Goal: Task Accomplishment & Management: Manage account settings

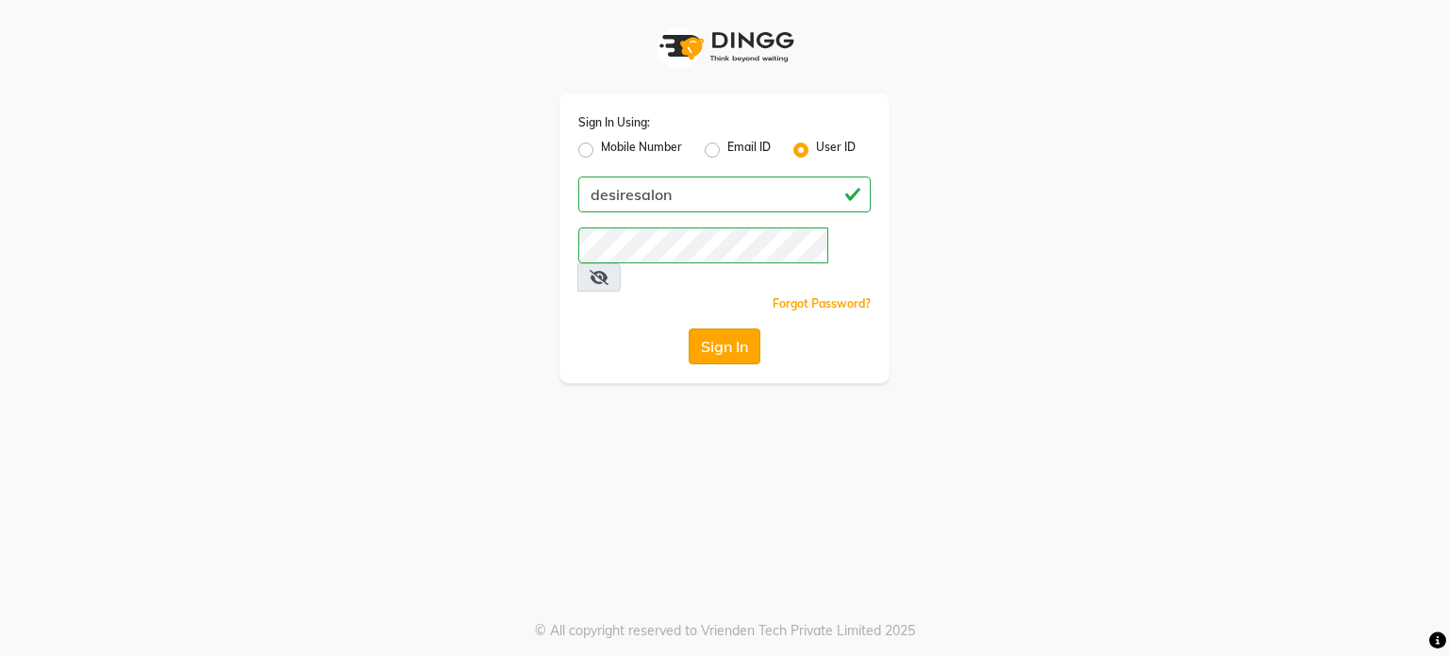
click at [744, 328] on button "Sign In" at bounding box center [725, 346] width 72 height 36
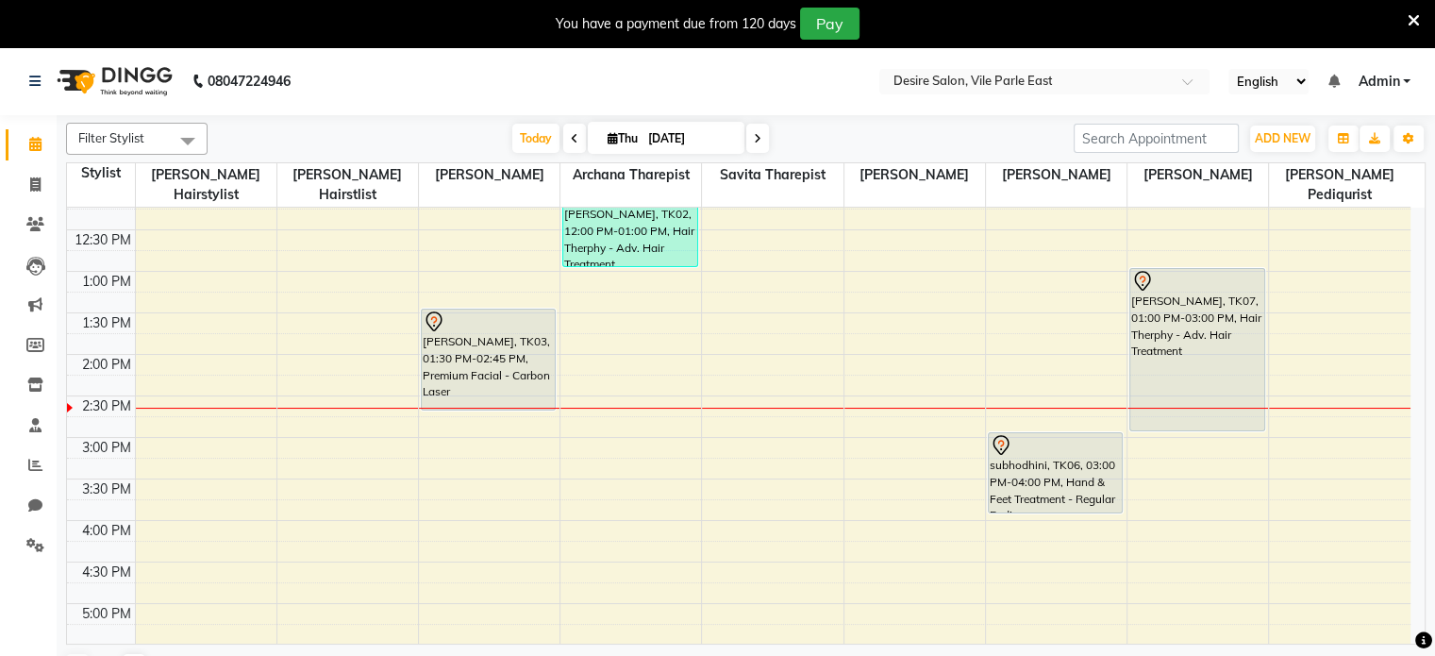
scroll to position [358, 0]
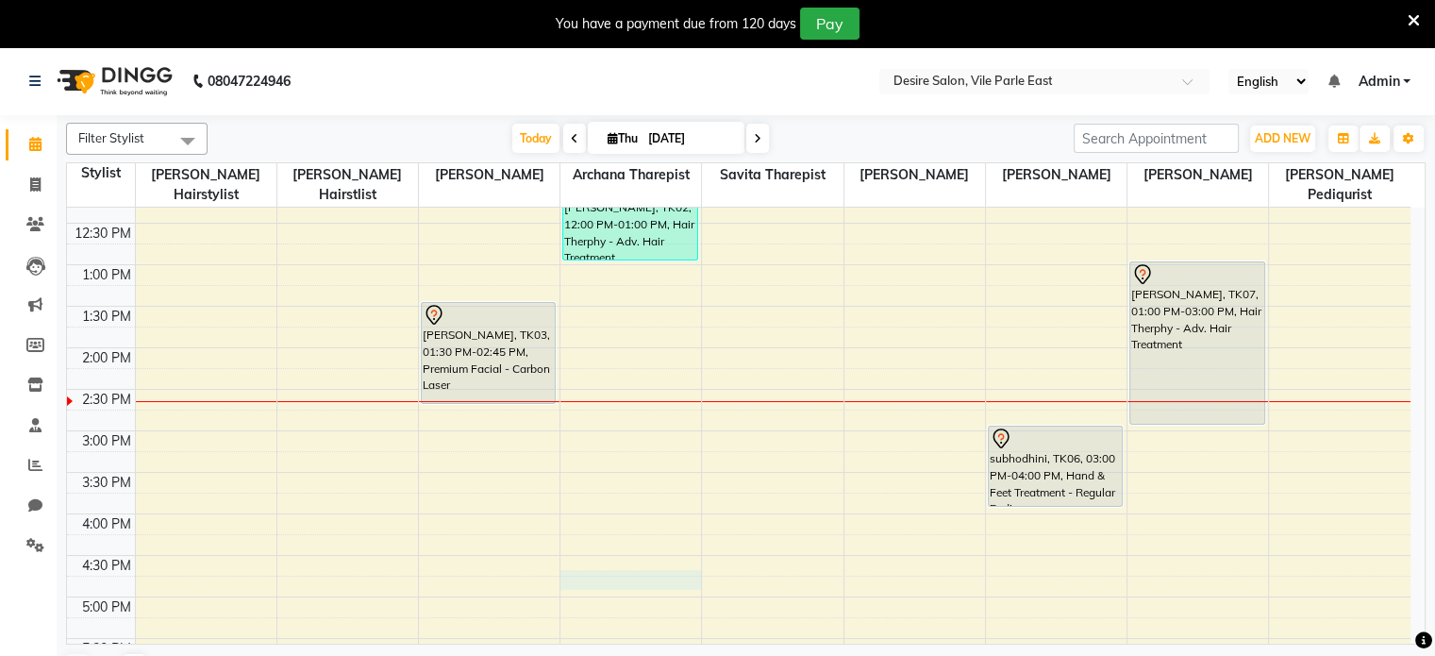
click at [602, 561] on div "8:00 AM 8:30 AM 9:00 AM 9:30 AM 10:00 AM 10:30 AM 11:00 AM 11:30 AM 12:00 PM 12…" at bounding box center [738, 430] width 1343 height 1161
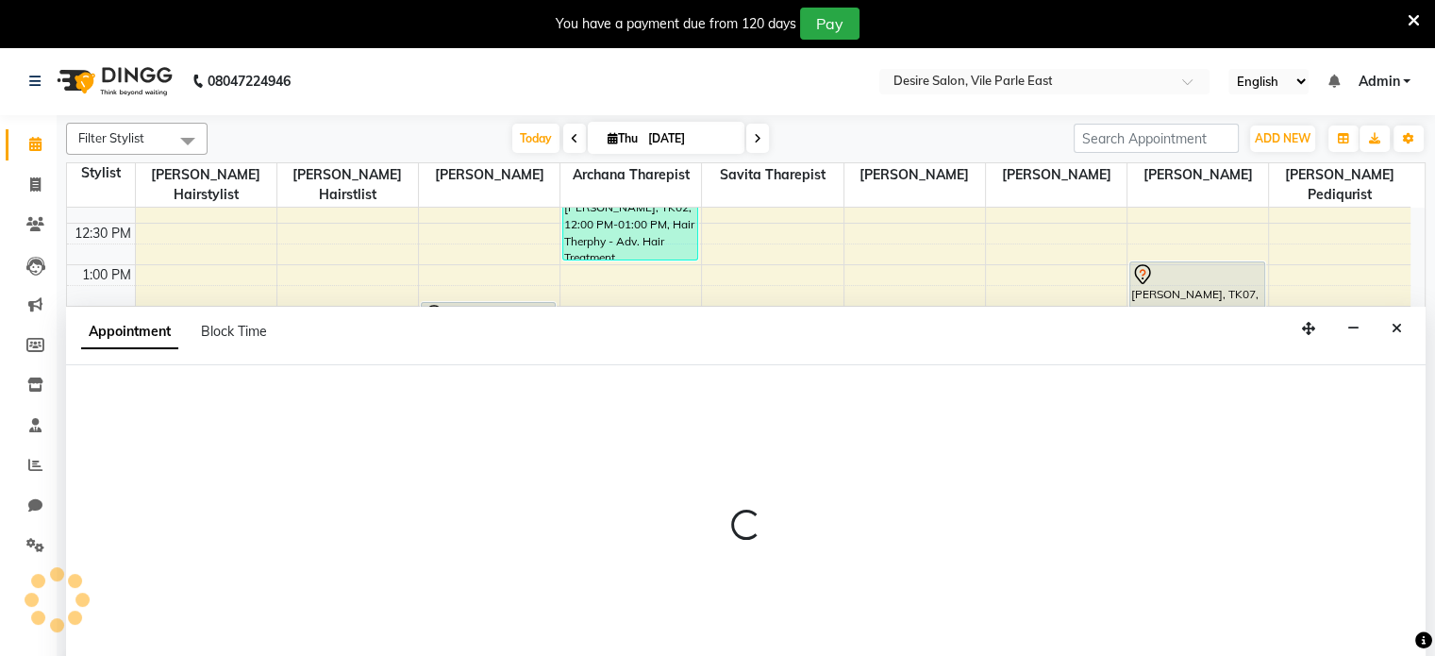
scroll to position [47, 0]
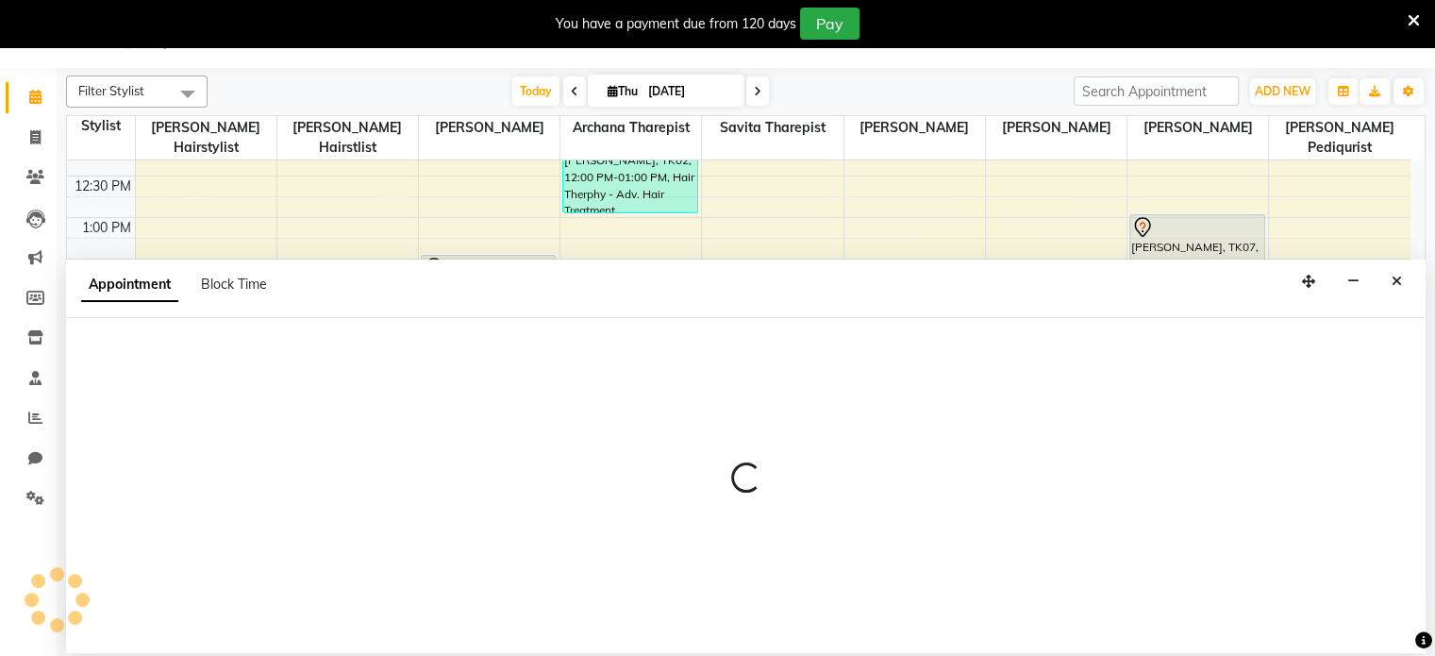
select select "74552"
select select "1005"
select select "tentative"
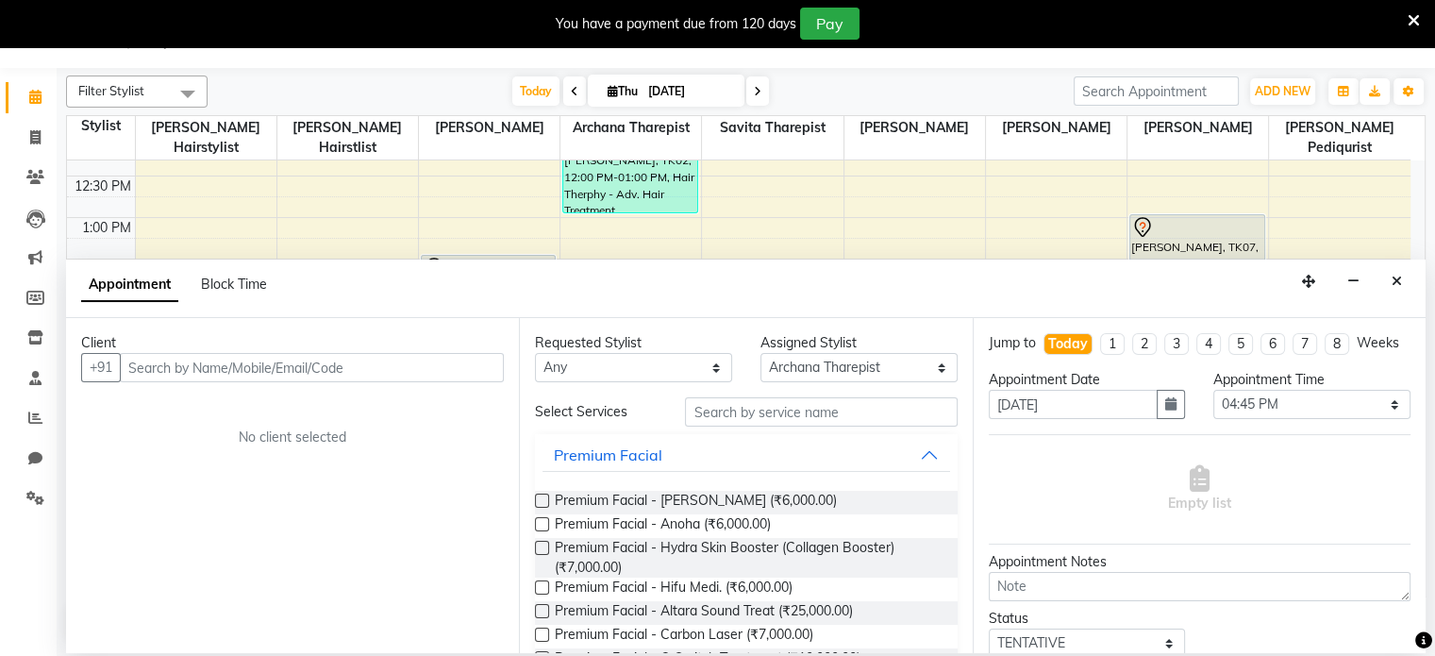
click at [257, 372] on input "text" at bounding box center [312, 367] width 384 height 29
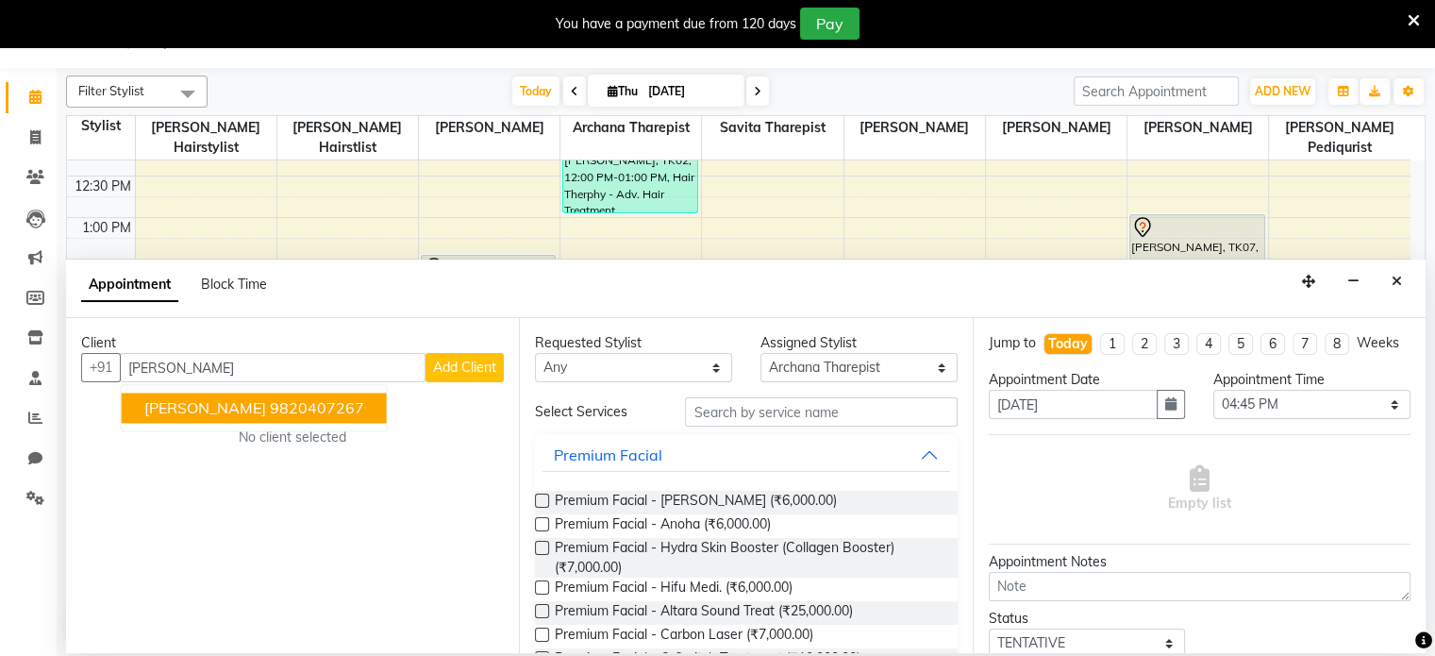
click at [270, 412] on ngb-highlight "9820407267" at bounding box center [317, 408] width 94 height 19
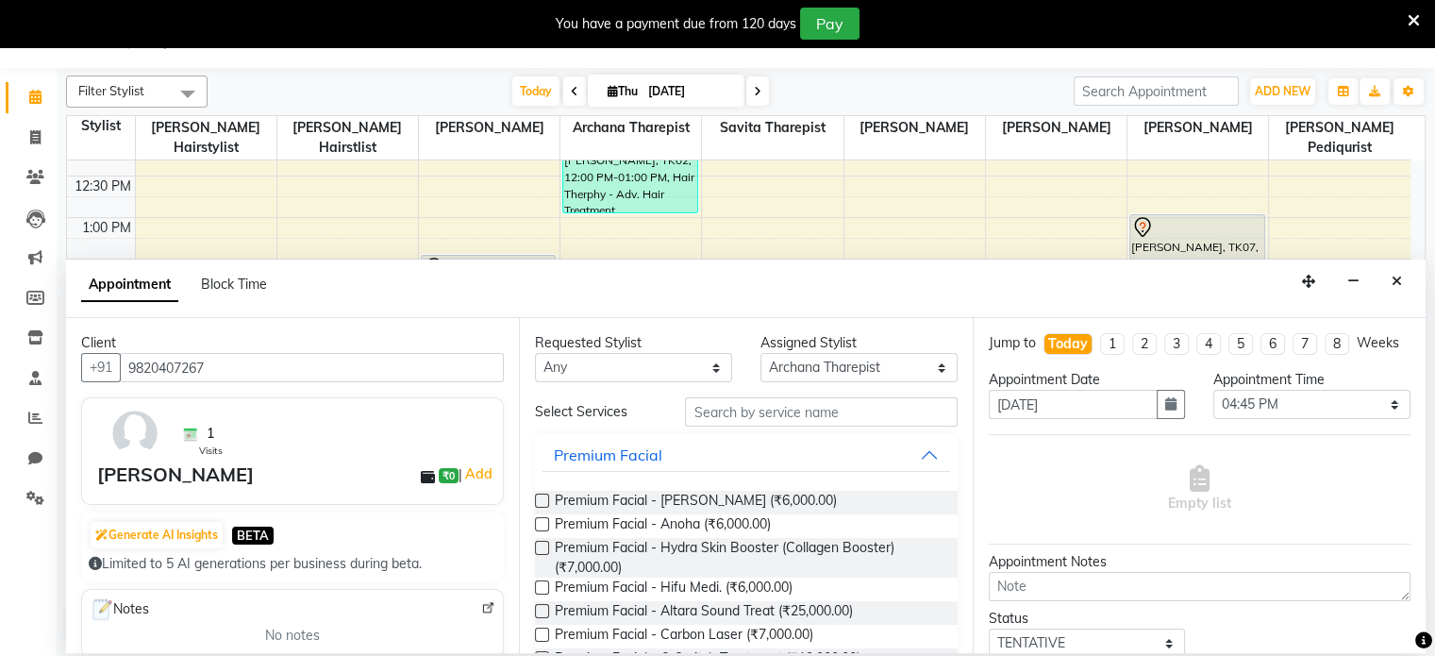
type input "9820407267"
click at [797, 407] on input "text" at bounding box center [821, 411] width 272 height 29
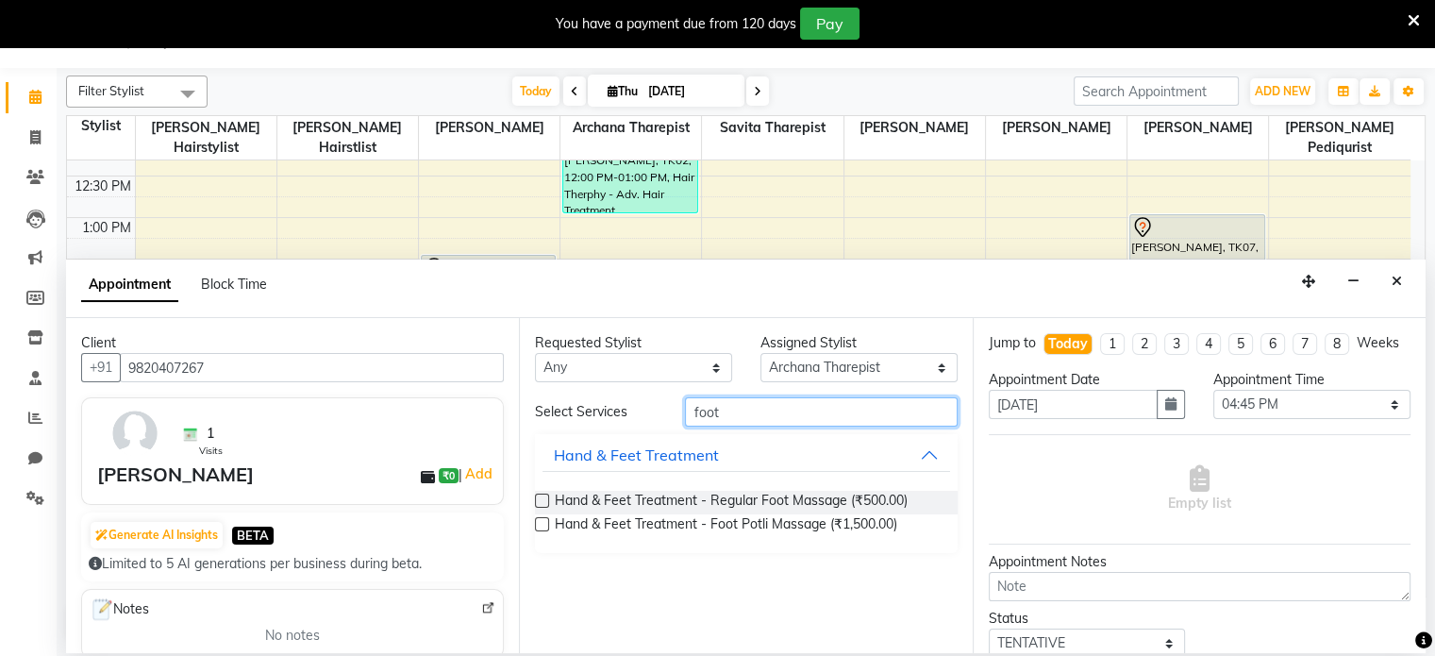
type input "foot"
click at [538, 504] on label at bounding box center [542, 500] width 14 height 14
click at [538, 504] on input "checkbox" at bounding box center [541, 502] width 12 height 12
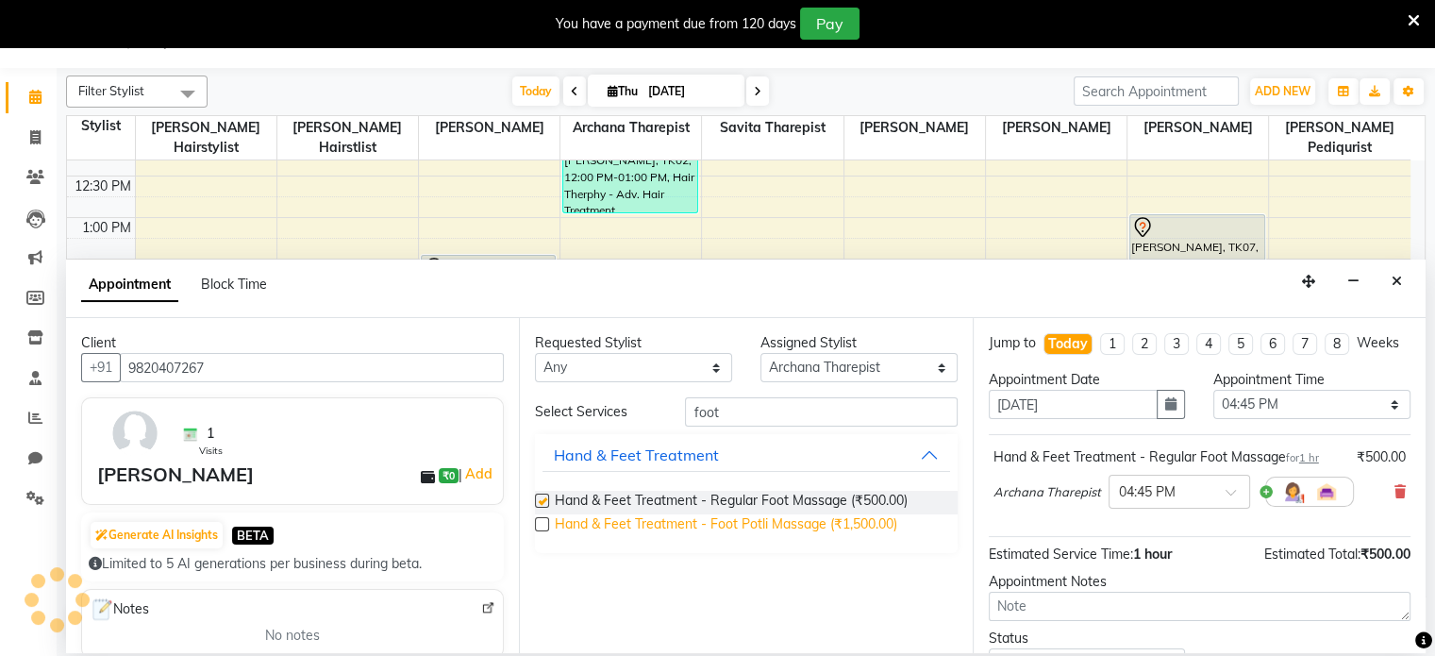
checkbox input "false"
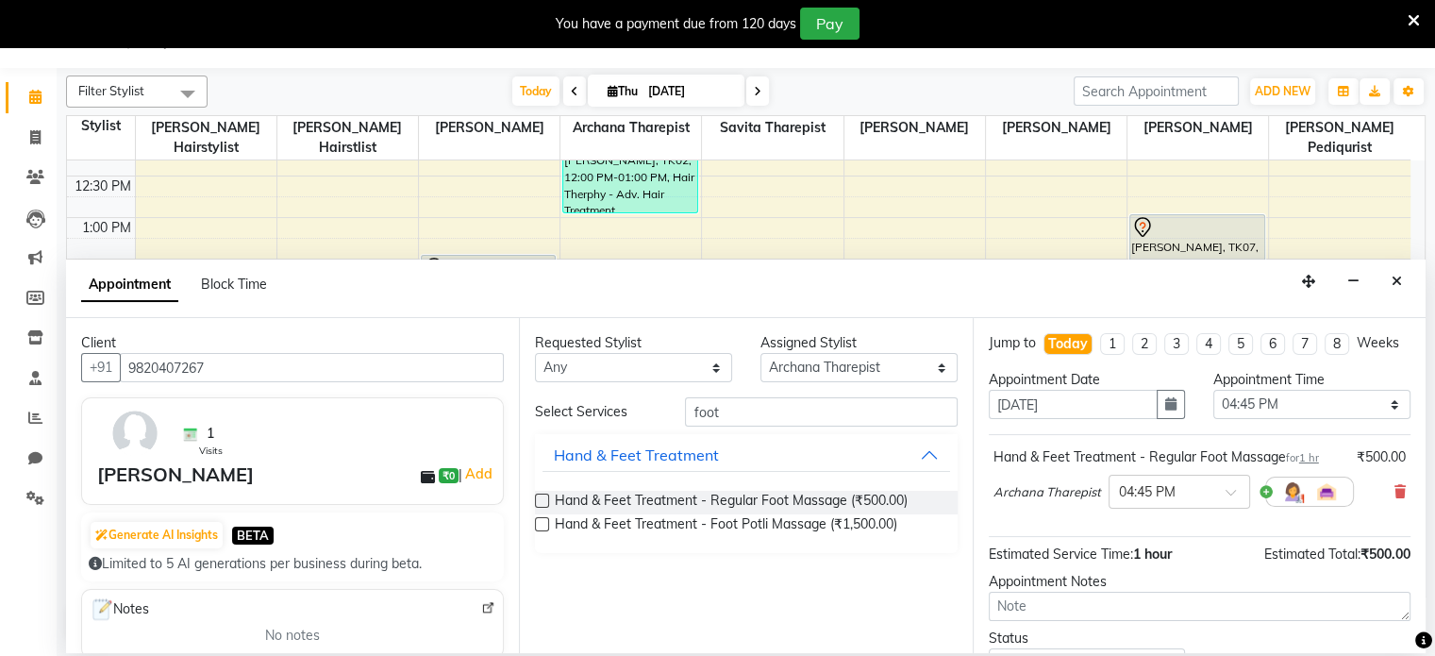
scroll to position [159, 0]
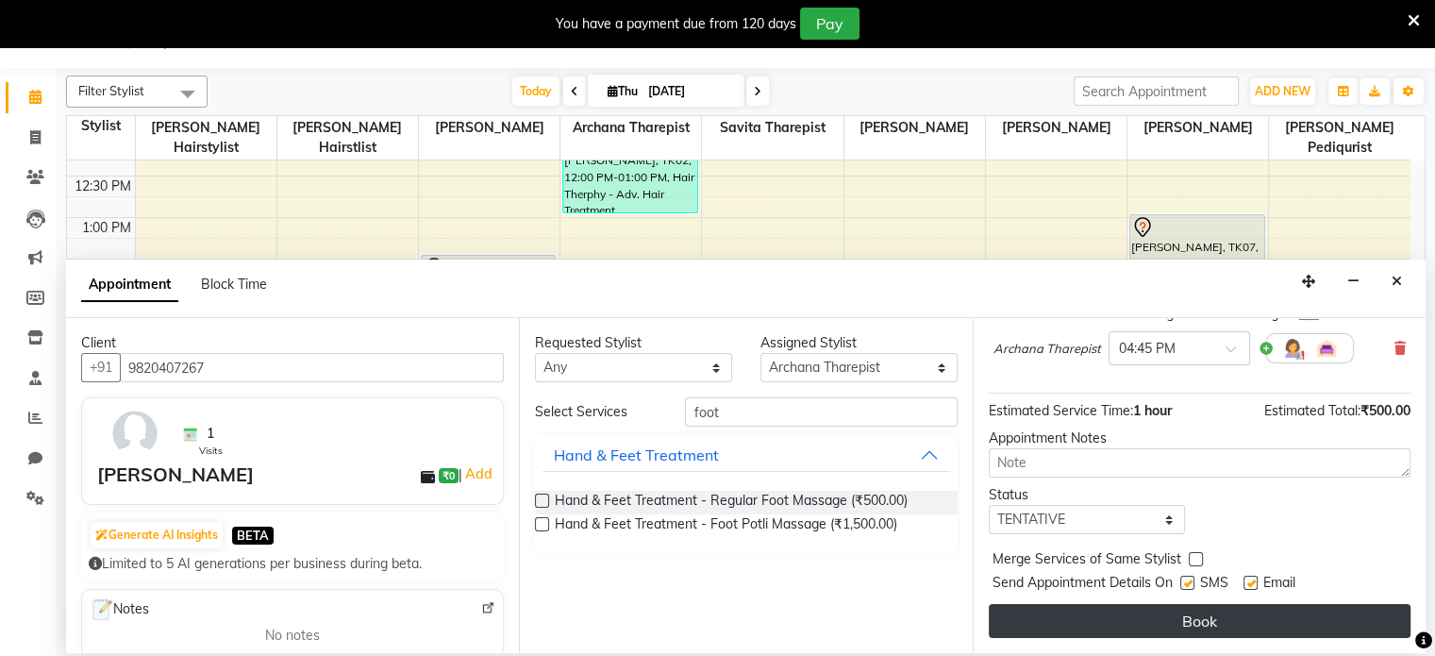
click at [1272, 615] on button "Book" at bounding box center [1200, 621] width 422 height 34
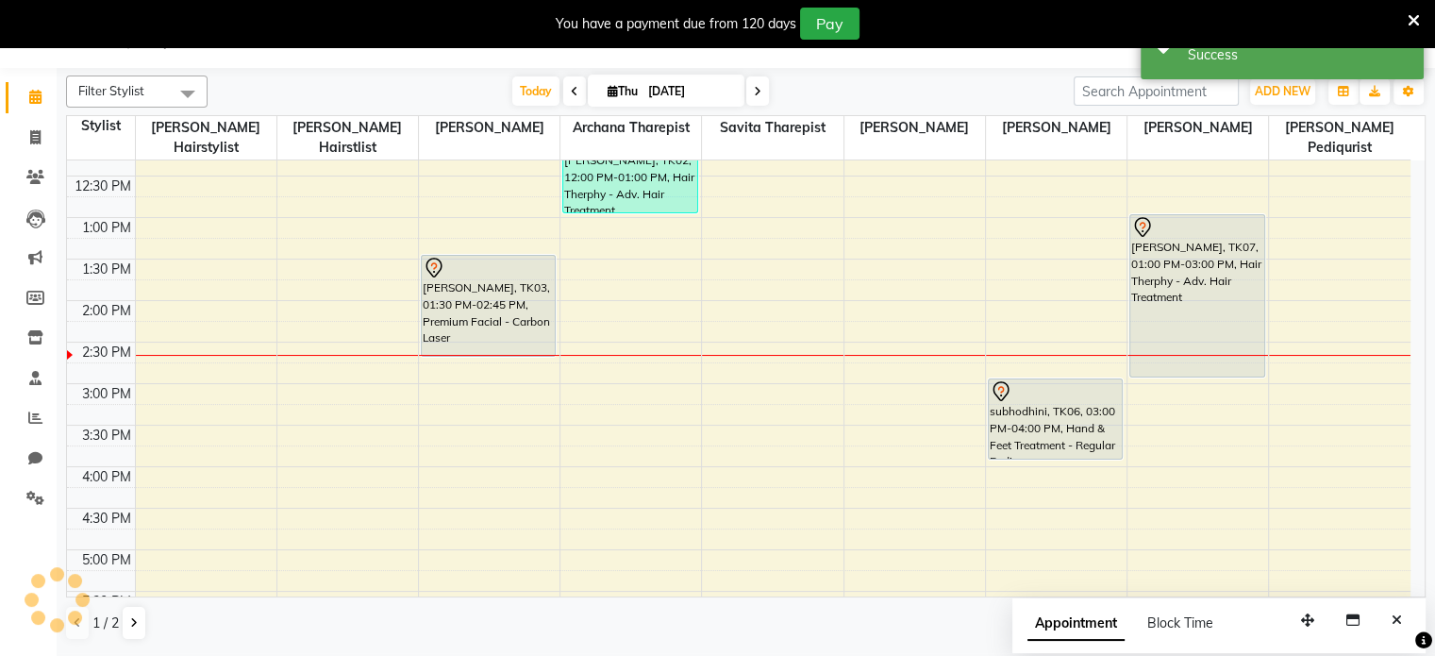
scroll to position [0, 0]
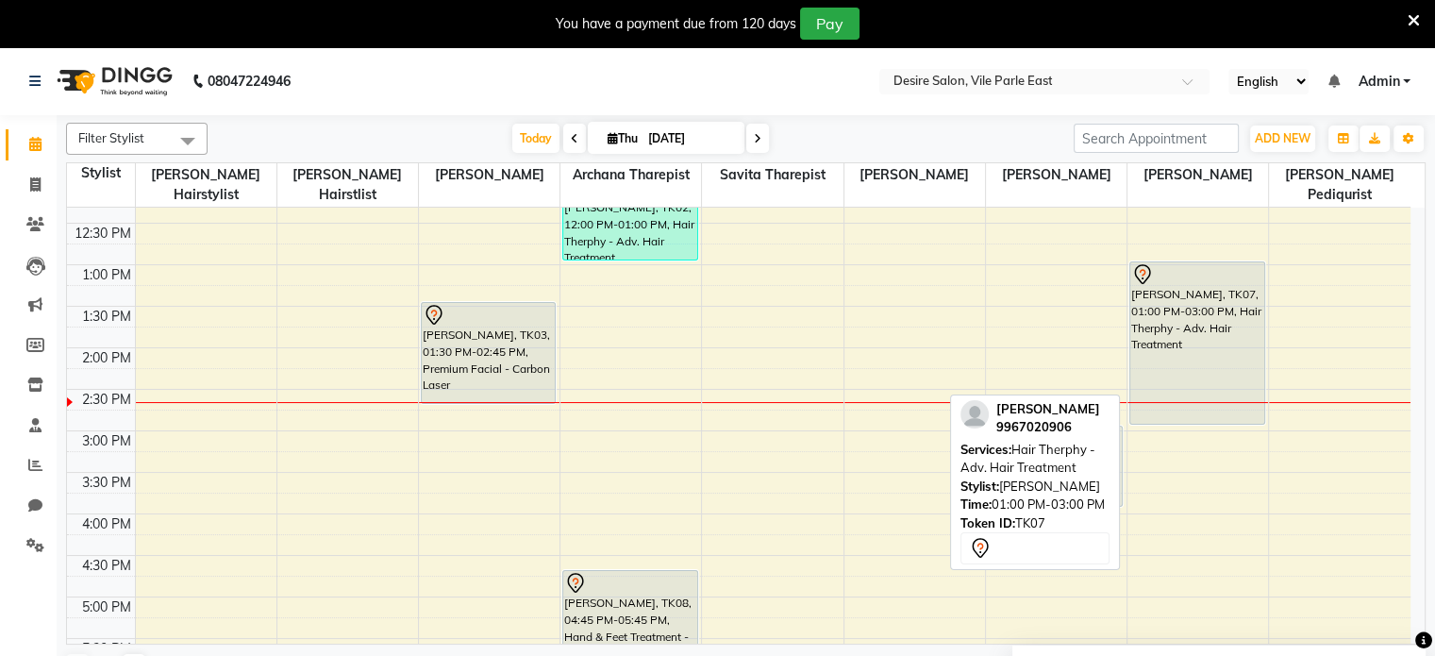
click at [1201, 287] on div "[PERSON_NAME], TK07, 01:00 PM-03:00 PM, Hair Therphy - Adv. Hair Treatment" at bounding box center [1197, 342] width 134 height 161
select select "7"
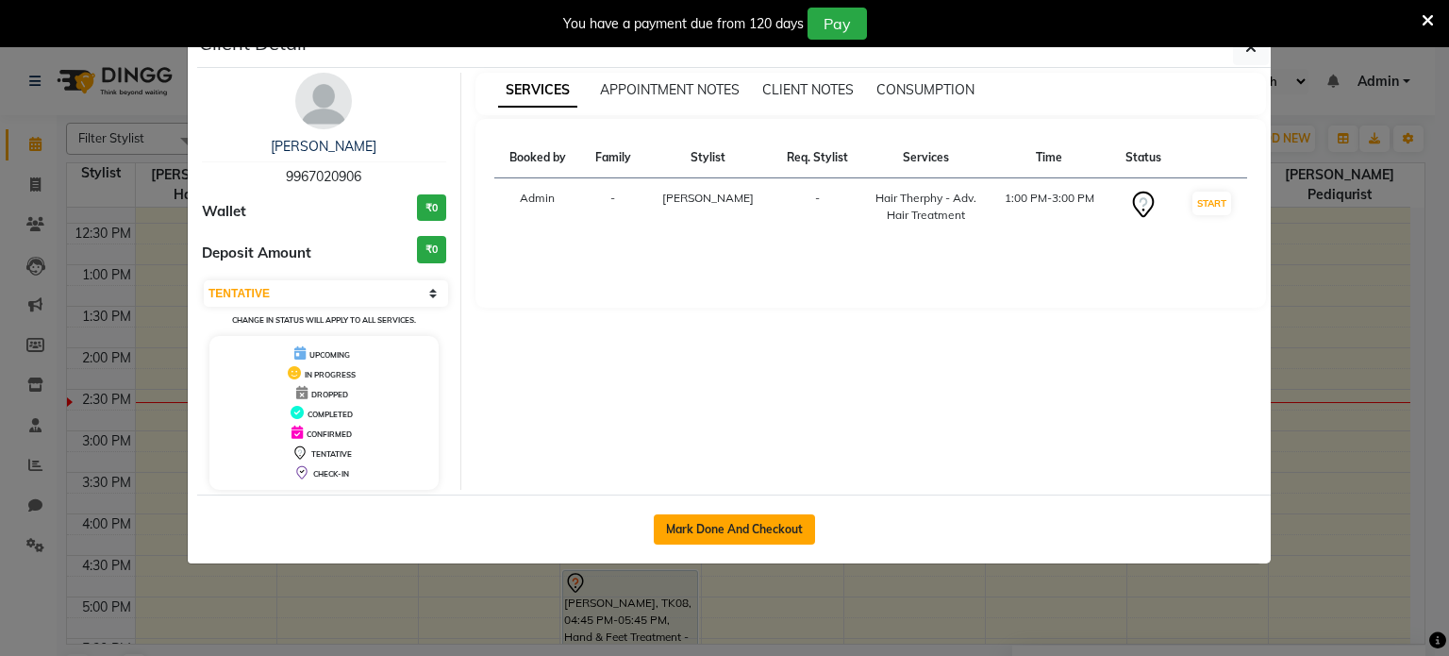
click at [759, 529] on button "Mark Done And Checkout" at bounding box center [734, 529] width 161 height 30
select select "service"
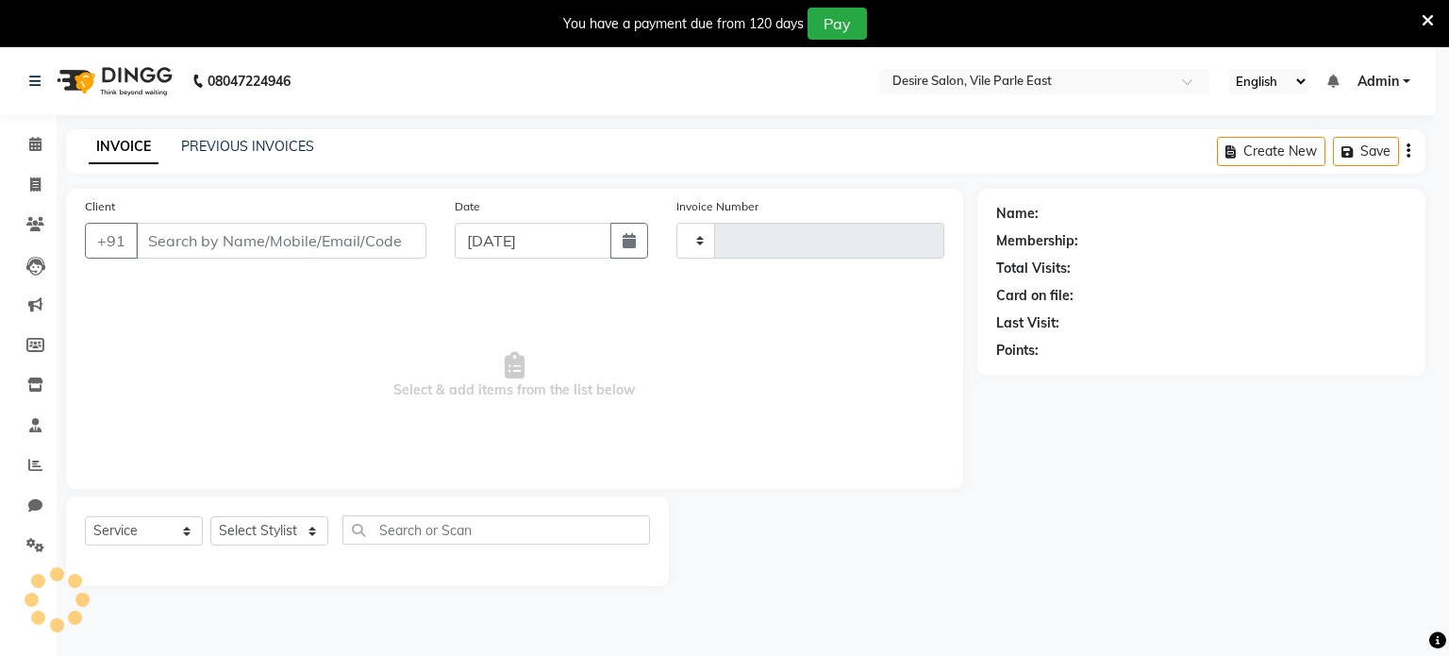
type input "0701"
select select "8076"
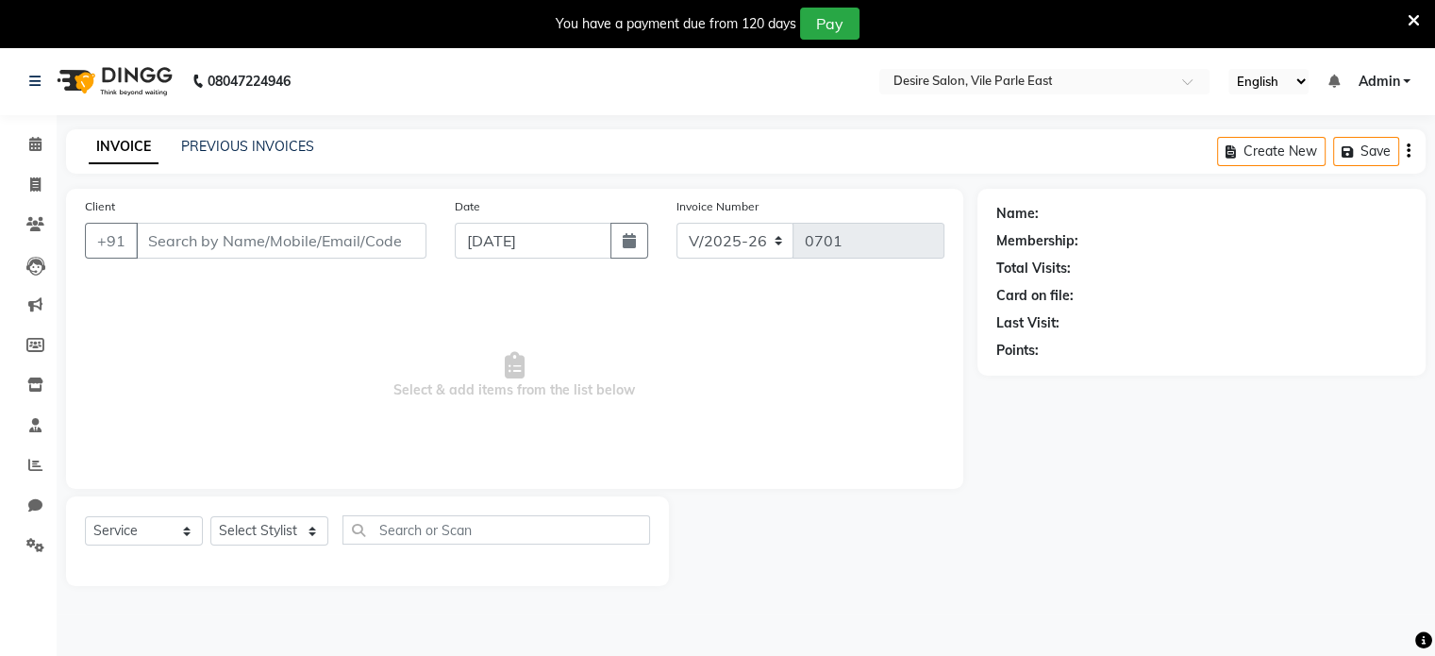
type input "9967020906"
select select "75801"
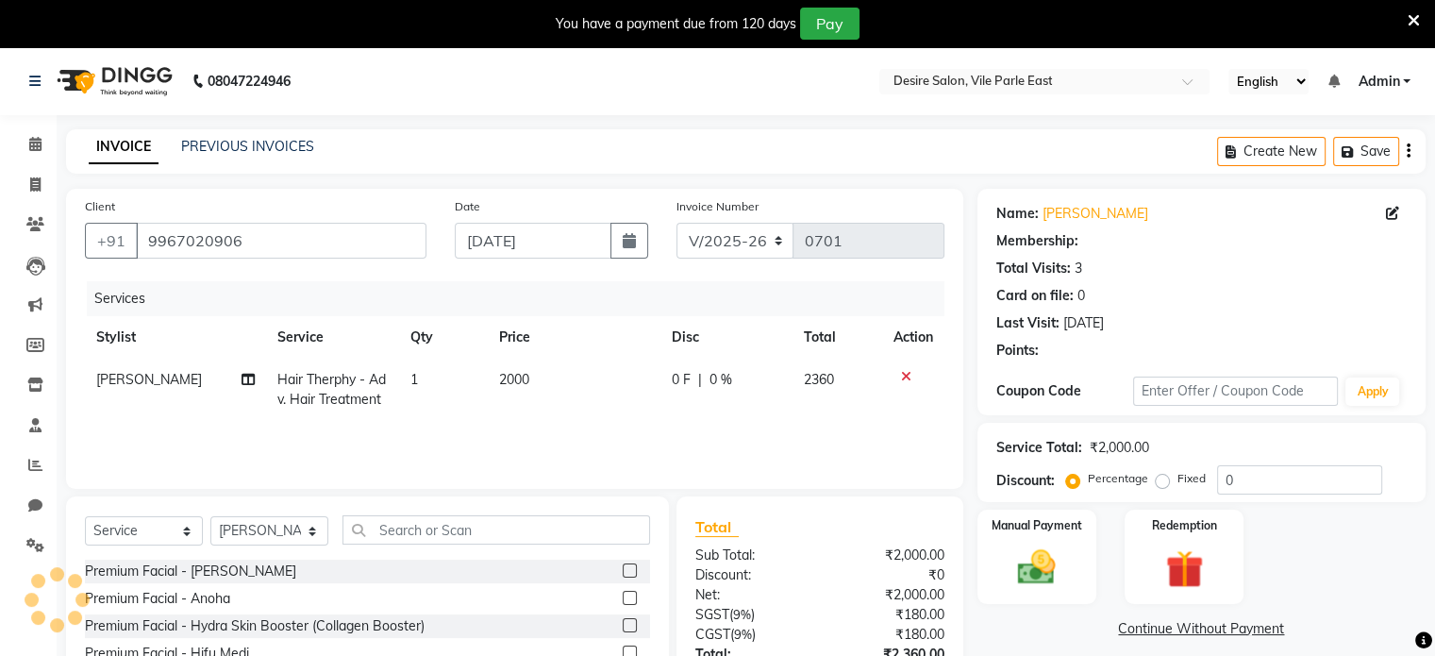
select select "1: Object"
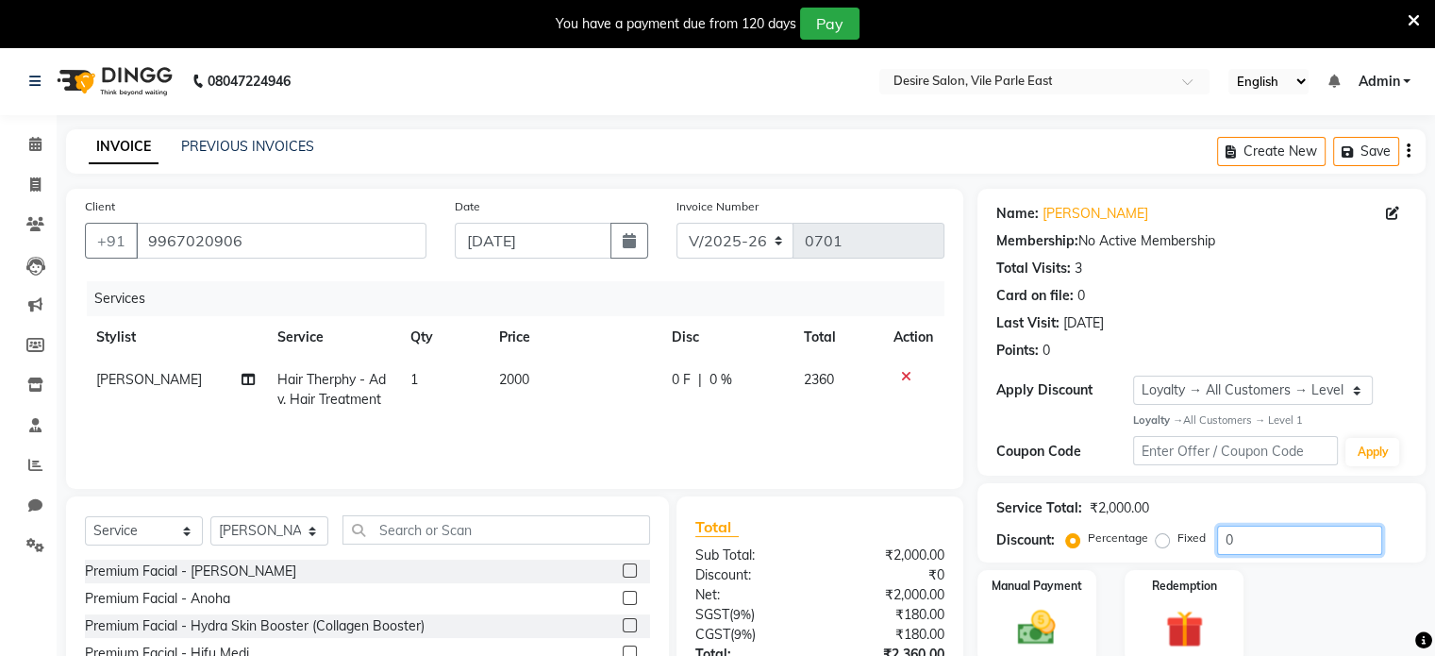
click at [1239, 539] on input "0" at bounding box center [1299, 539] width 165 height 29
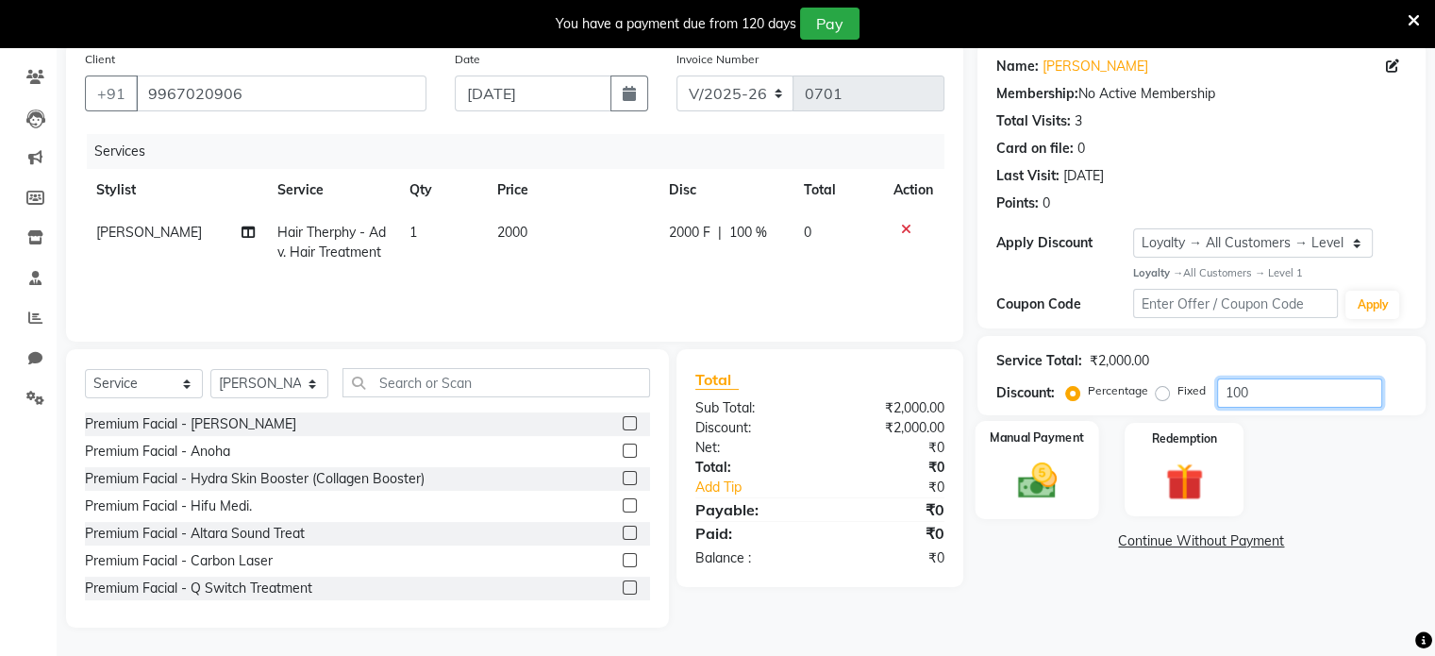
type input "100"
click at [1027, 482] on img at bounding box center [1036, 480] width 63 height 45
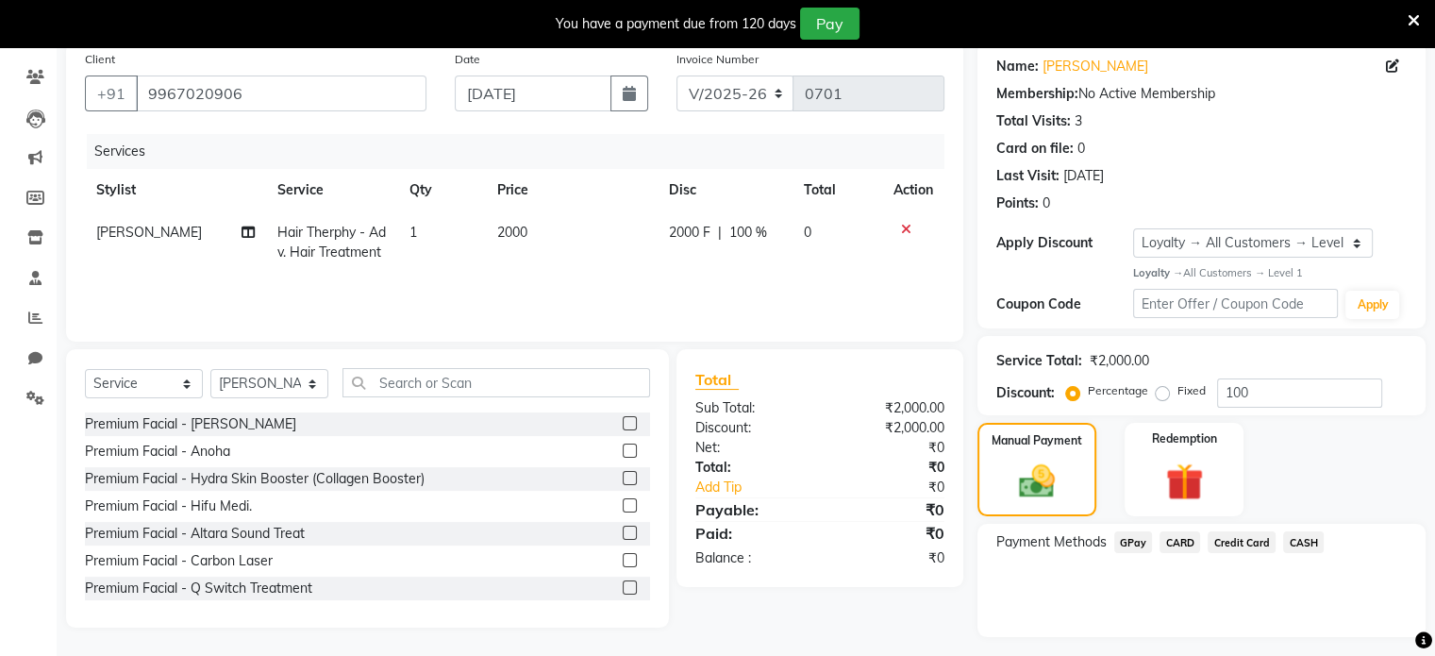
click at [1300, 540] on span "CASH" at bounding box center [1303, 542] width 41 height 22
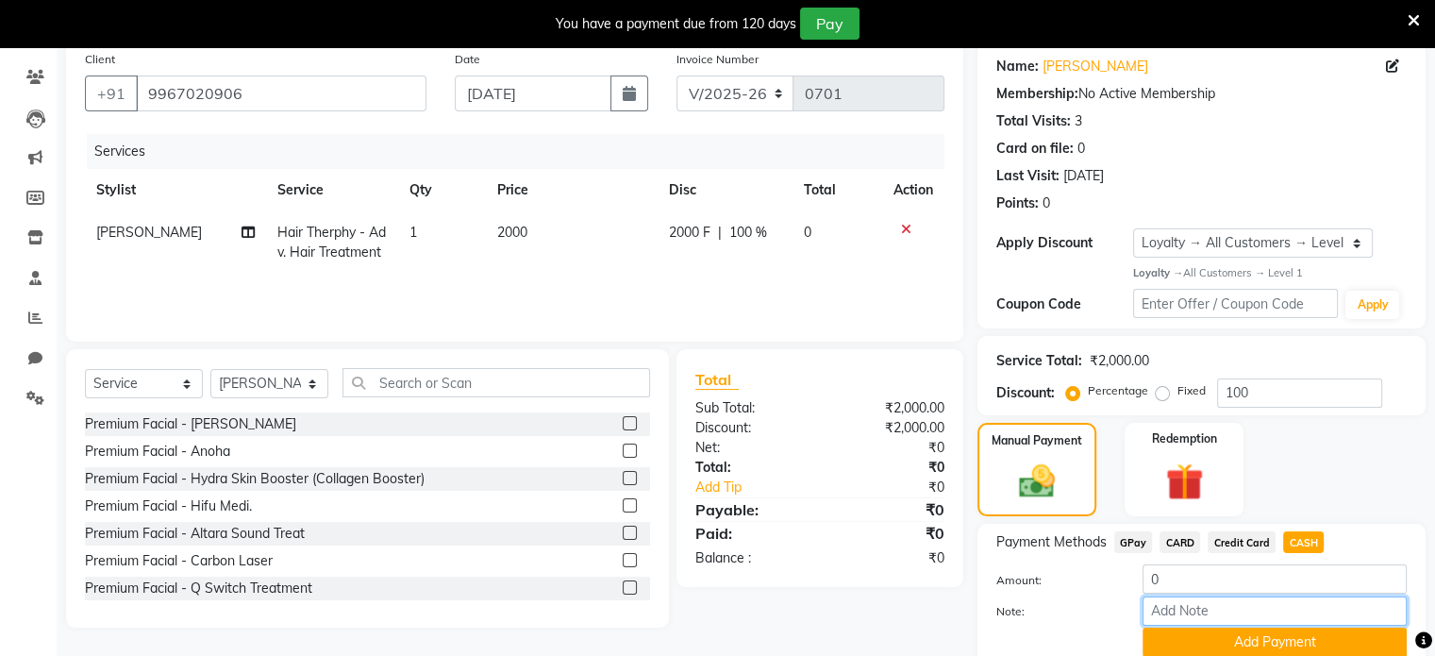
click at [1223, 604] on input "Note:" at bounding box center [1274, 610] width 264 height 29
type input "membership paper"
click at [1277, 641] on button "Add Payment" at bounding box center [1274, 641] width 264 height 29
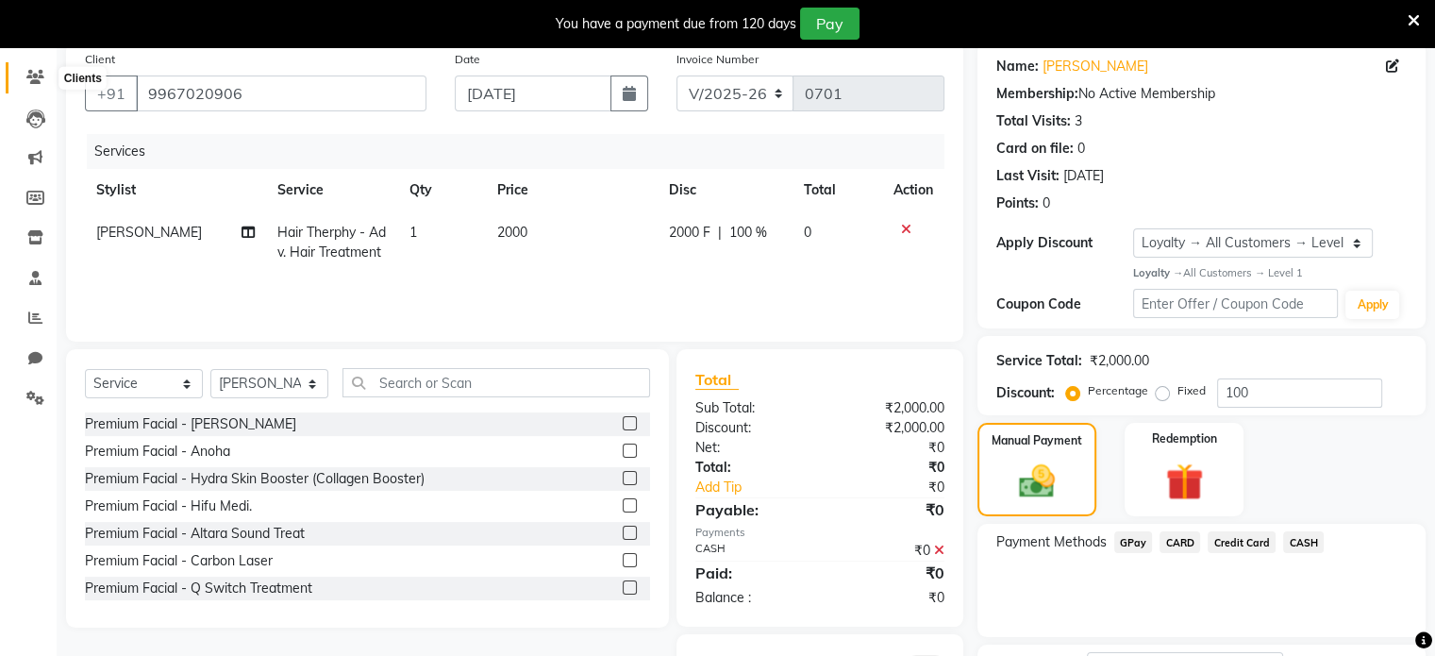
click at [37, 79] on icon at bounding box center [35, 77] width 18 height 14
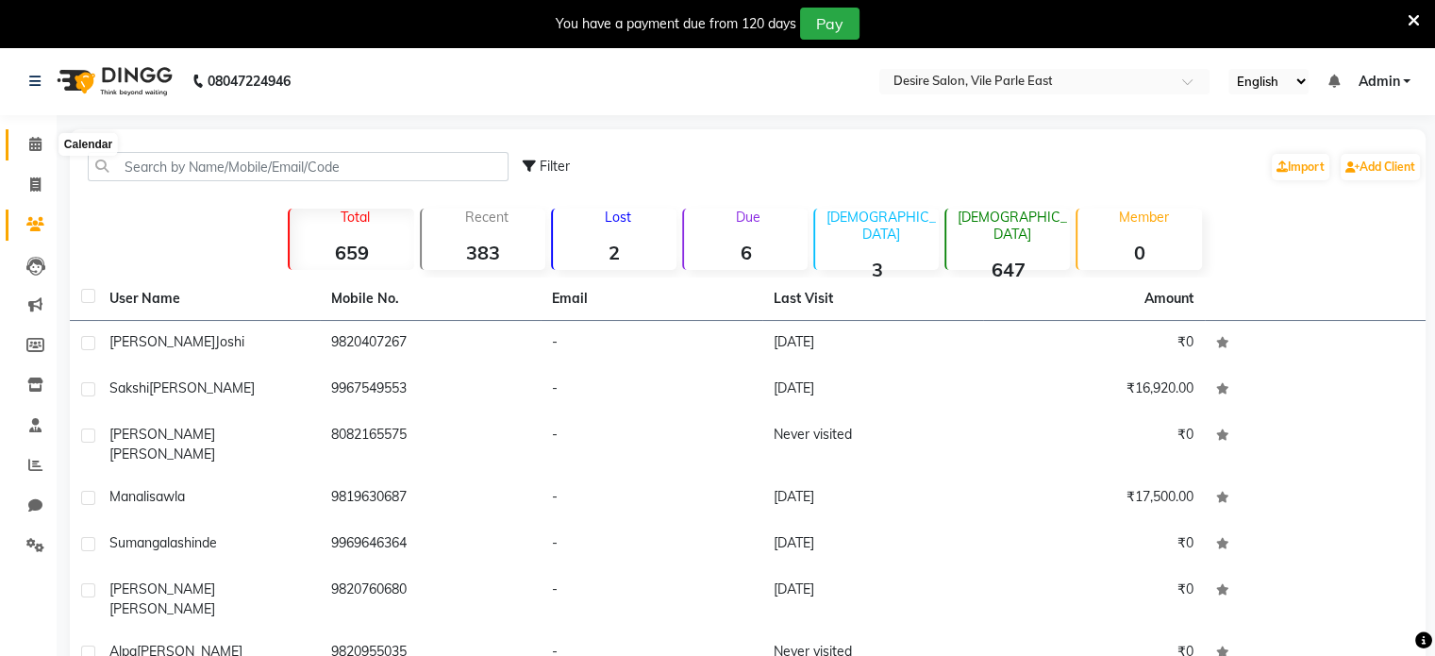
click at [34, 142] on icon at bounding box center [35, 144] width 12 height 14
